Goal: Find specific page/section

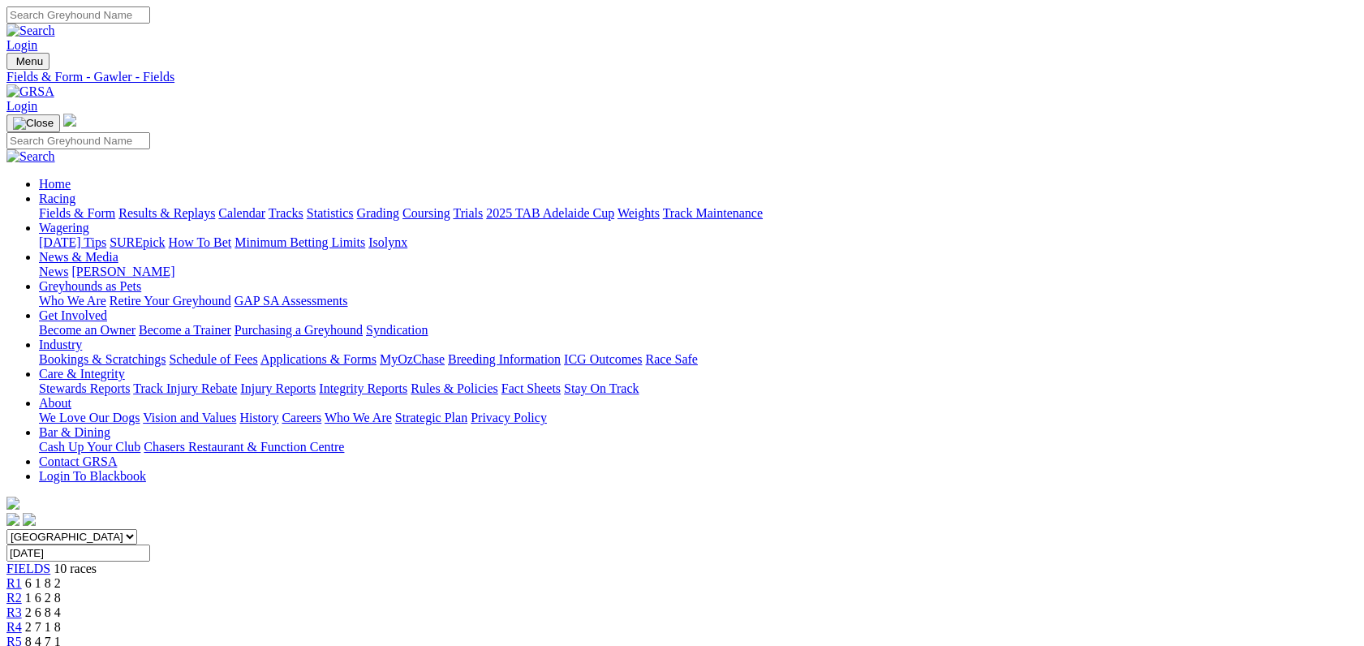
click at [92, 206] on link "Fields & Form" at bounding box center [77, 213] width 76 height 14
click at [36, 605] on link "F" at bounding box center [31, 612] width 7 height 14
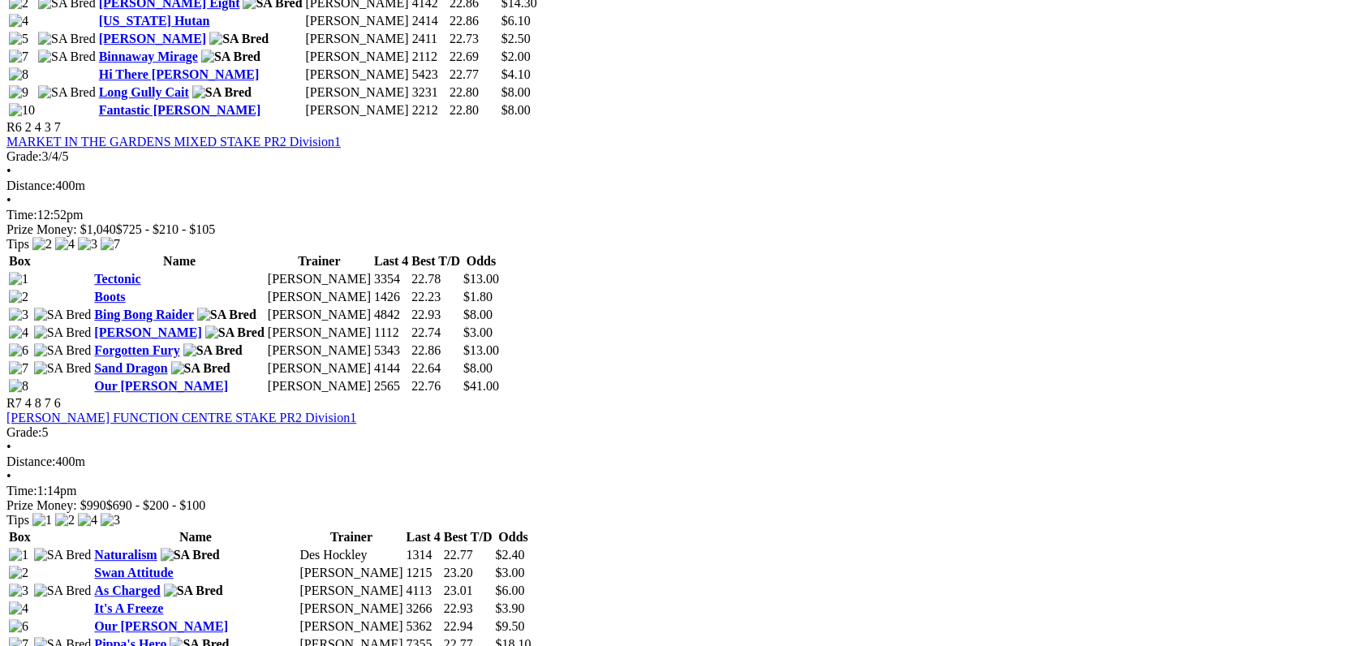
scroll to position [2045, 0]
